Goal: Transaction & Acquisition: Purchase product/service

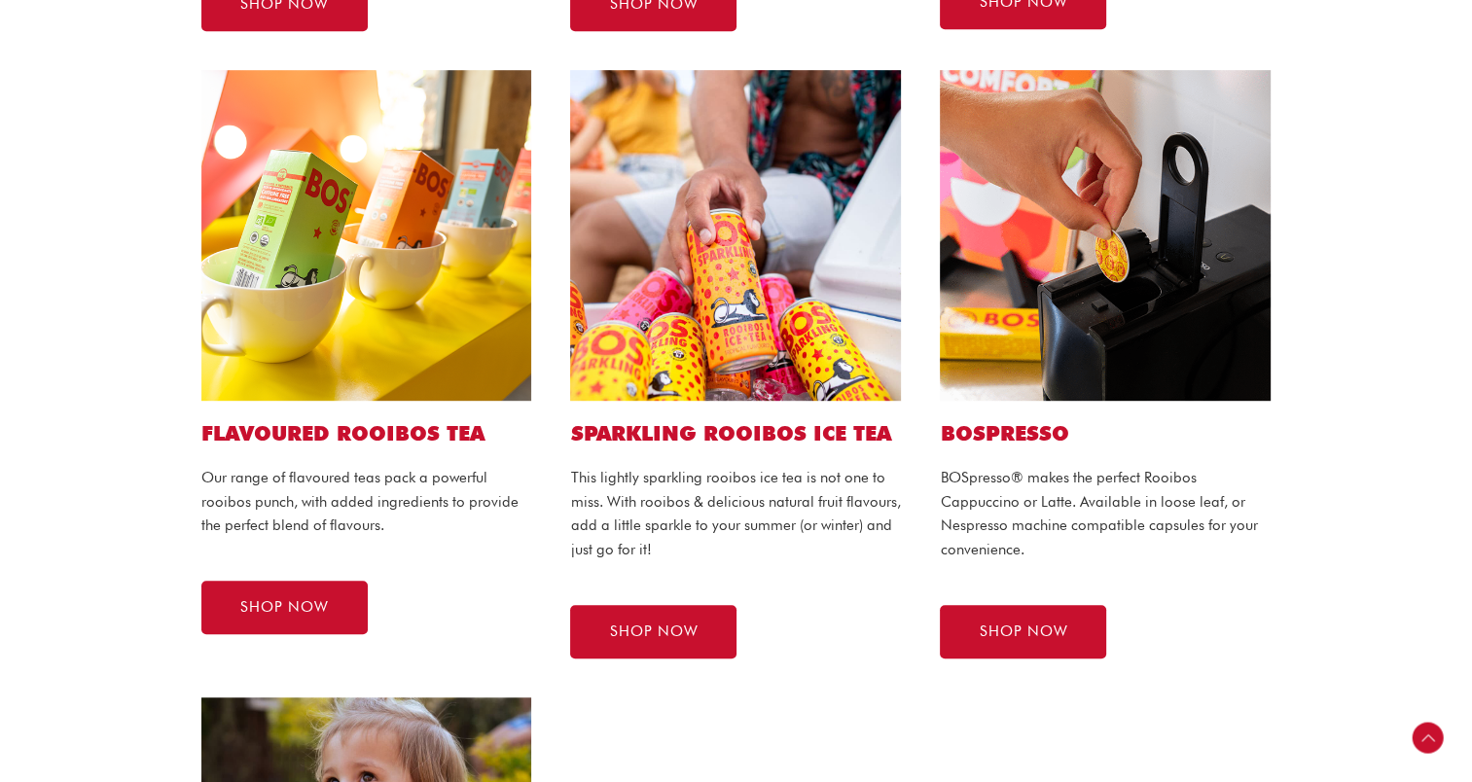
scroll to position [1037, 0]
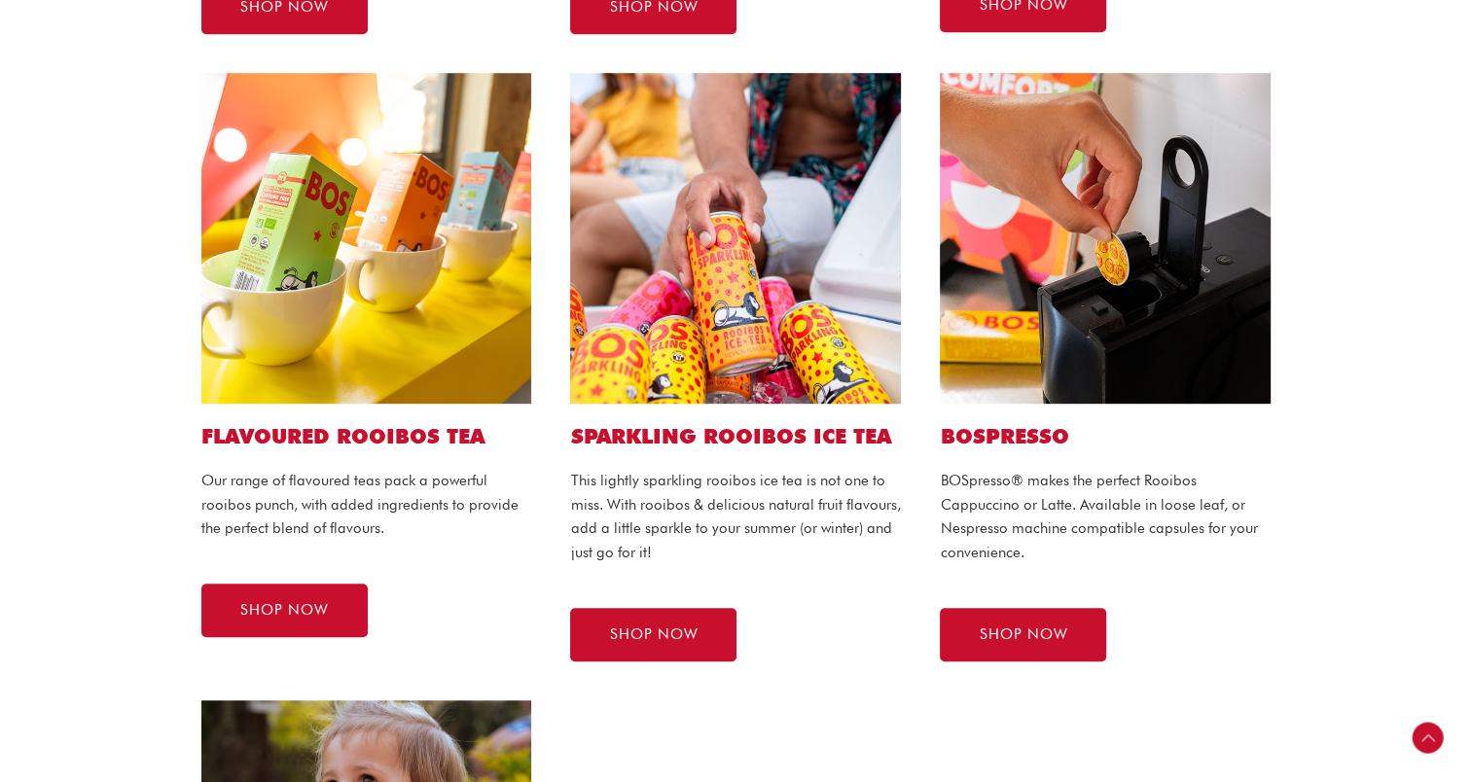
click at [331, 242] on img at bounding box center [366, 238] width 331 height 331
click at [311, 609] on span "SHOP NOW" at bounding box center [284, 610] width 89 height 15
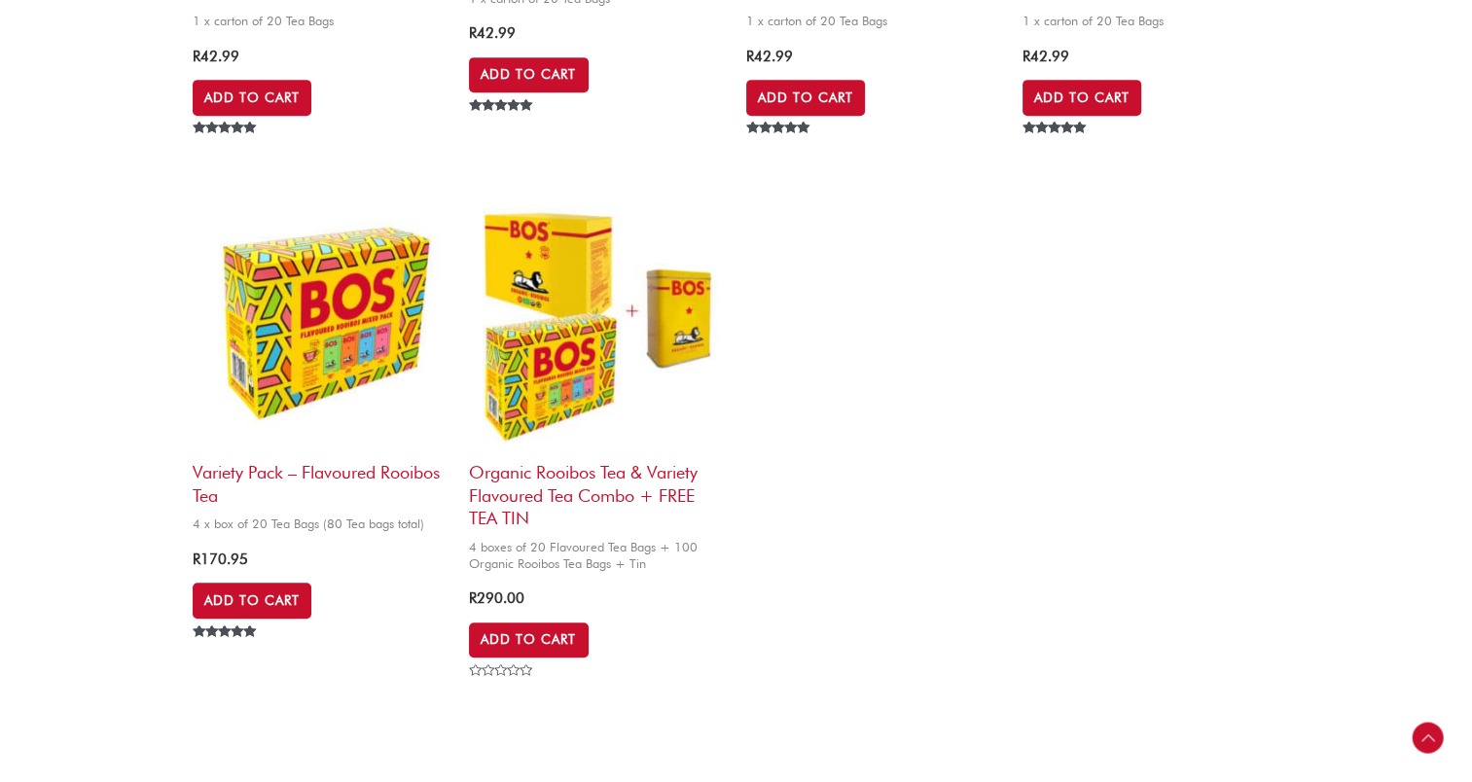
scroll to position [1067, 0]
